Goal: Information Seeking & Learning: Learn about a topic

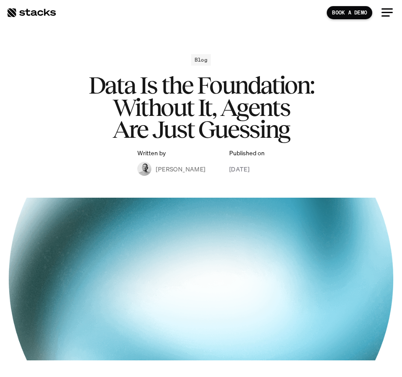
click at [352, 64] on div "Blog Data Is the Foundation: Without It, Agents Are Just Guessing Written by [P…" at bounding box center [201, 115] width 384 height 122
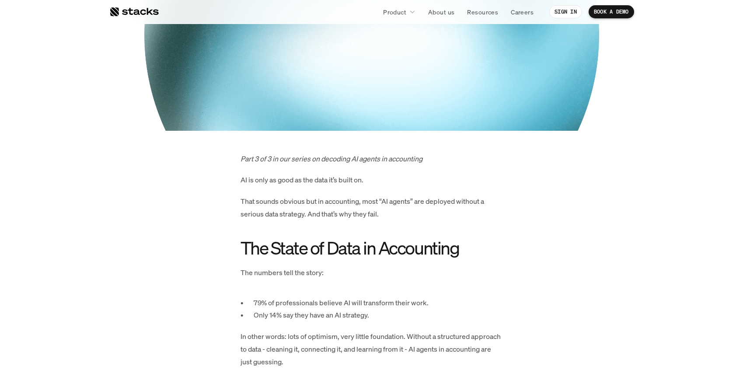
click at [401, 255] on h2 "The State of Data in Accounting" at bounding box center [372, 248] width 262 height 20
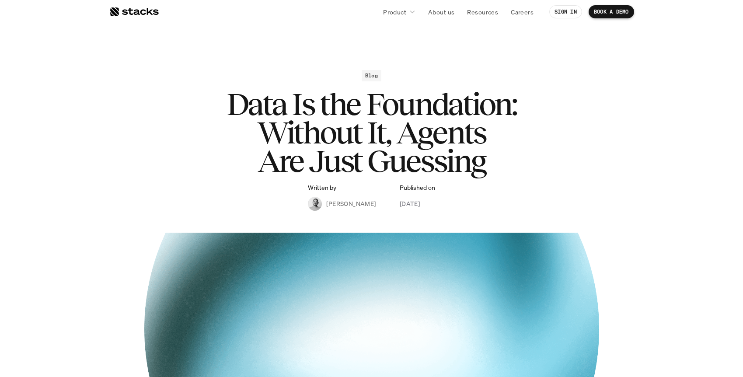
click at [364, 74] on div "Blog" at bounding box center [372, 75] width 20 height 11
click at [380, 74] on div "Blog" at bounding box center [372, 75] width 20 height 11
click at [369, 74] on h2 "Blog" at bounding box center [371, 76] width 13 height 6
click at [401, 11] on p "Resources" at bounding box center [482, 11] width 31 height 9
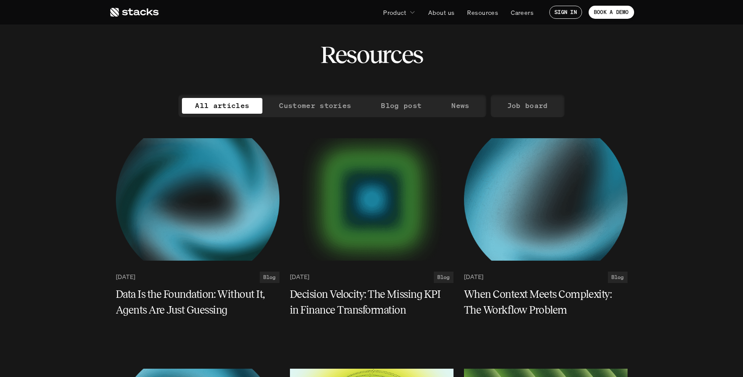
scroll to position [20, 0]
